Goal: Register for event/course

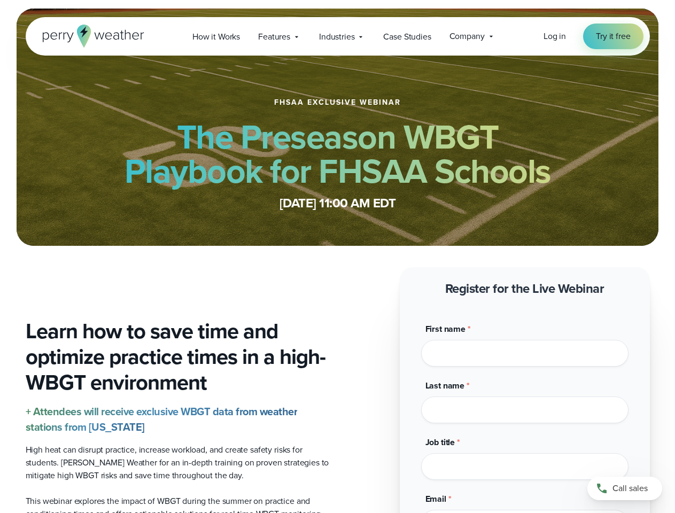
click at [337, 36] on span "Industries" at bounding box center [336, 36] width 35 height 13
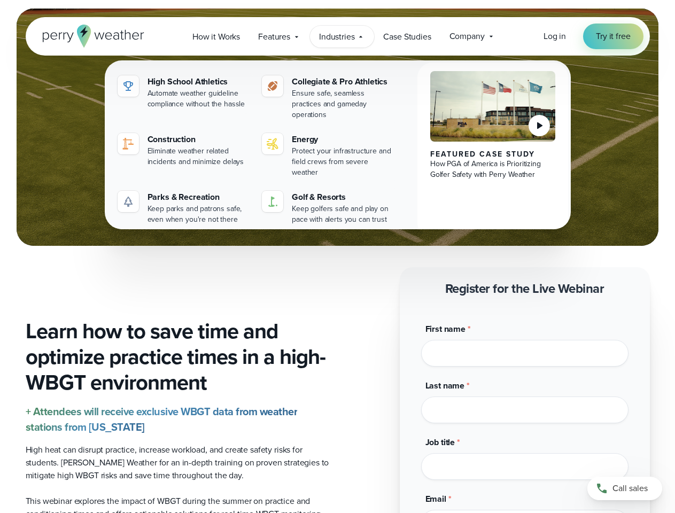
click at [525, 397] on div "Last name *" at bounding box center [524, 402] width 207 height 44
